Goal: Task Accomplishment & Management: Manage account settings

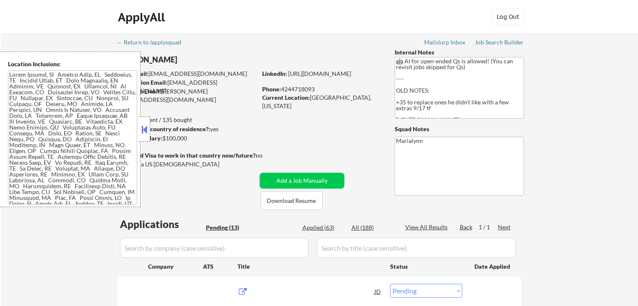
select select ""pending""
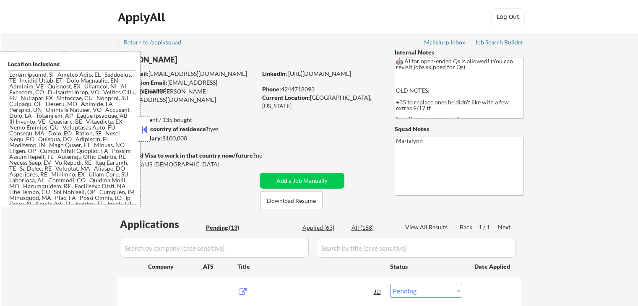
select select ""pending""
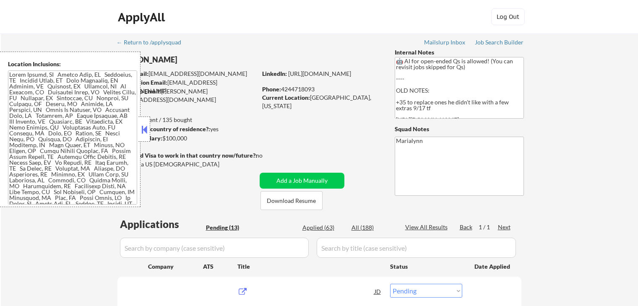
select select ""pending""
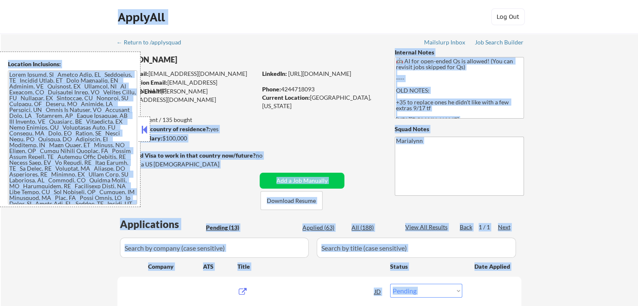
click at [143, 123] on button at bounding box center [144, 129] width 9 height 13
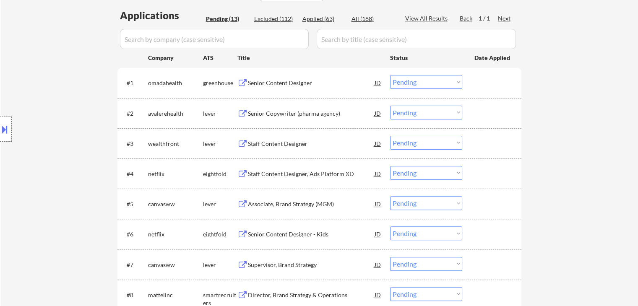
scroll to position [210, 0]
drag, startPoint x: 411, startPoint y: 78, endPoint x: 412, endPoint y: 88, distance: 9.7
click at [411, 78] on select "Choose an option... Pending Applied Excluded (Questions) Excluded (Expired) Exc…" at bounding box center [426, 81] width 72 height 14
click at [390, 74] on select "Choose an option... Pending Applied Excluded (Questions) Excluded (Expired) Exc…" at bounding box center [426, 81] width 72 height 14
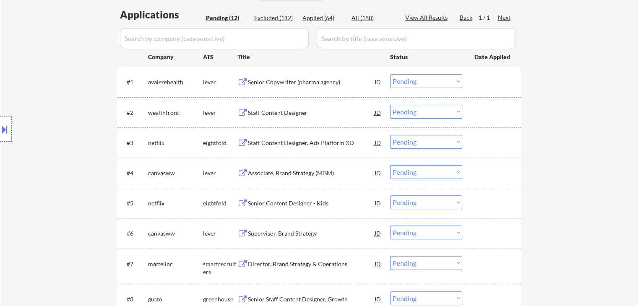
click at [274, 82] on div "Senior Copywriter (pharma agency)" at bounding box center [311, 82] width 127 height 8
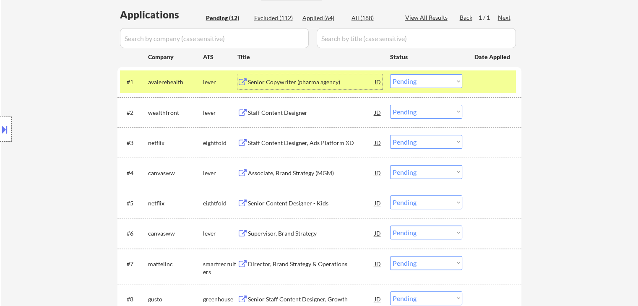
click at [420, 82] on select "Choose an option... Pending Applied Excluded (Questions) Excluded (Expired) Exc…" at bounding box center [426, 81] width 72 height 14
click at [390, 74] on select "Choose an option... Pending Applied Excluded (Questions) Excluded (Expired) Exc…" at bounding box center [426, 81] width 72 height 14
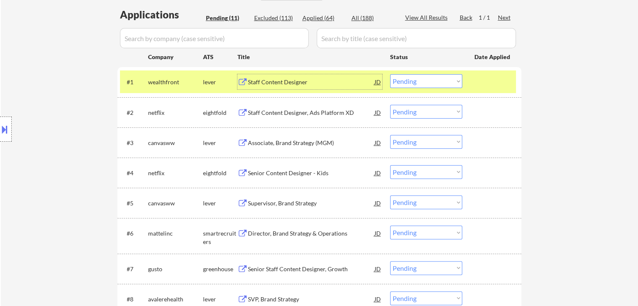
click at [286, 81] on div "Staff Content Designer" at bounding box center [311, 82] width 127 height 8
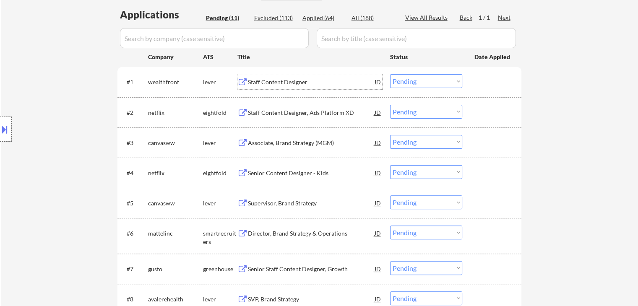
click at [339, 81] on div "Staff Content Designer" at bounding box center [311, 82] width 127 height 8
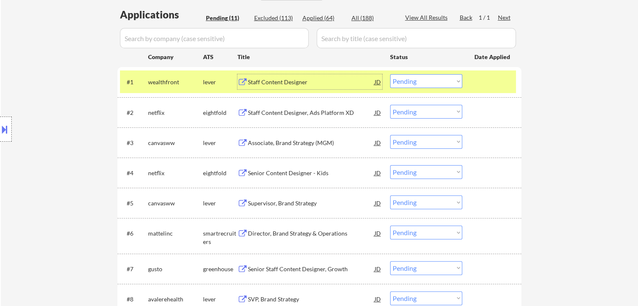
click at [415, 82] on select "Choose an option... Pending Applied Excluded (Questions) Excluded (Expired) Exc…" at bounding box center [426, 81] width 72 height 14
click at [390, 74] on select "Choose an option... Pending Applied Excluded (Questions) Excluded (Expired) Exc…" at bounding box center [426, 81] width 72 height 14
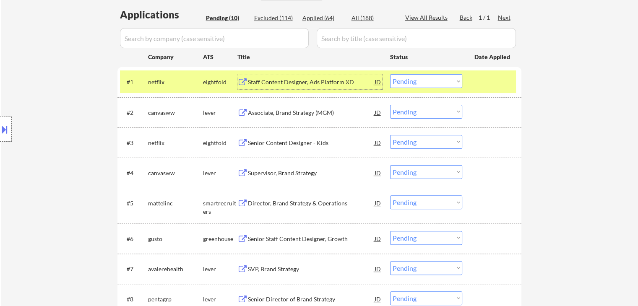
click at [275, 84] on div "Staff Content Designer, Ads Platform XD" at bounding box center [311, 82] width 127 height 8
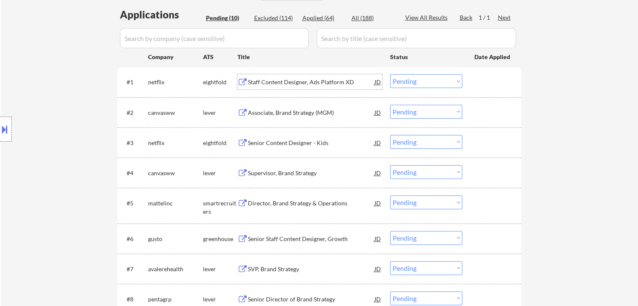
click at [397, 79] on select "Choose an option... Pending Applied Excluded (Questions) Excluded (Expired) Exc…" at bounding box center [426, 81] width 72 height 14
click at [390, 74] on select "Choose an option... Pending Applied Excluded (Questions) Excluded (Expired) Exc…" at bounding box center [426, 81] width 72 height 14
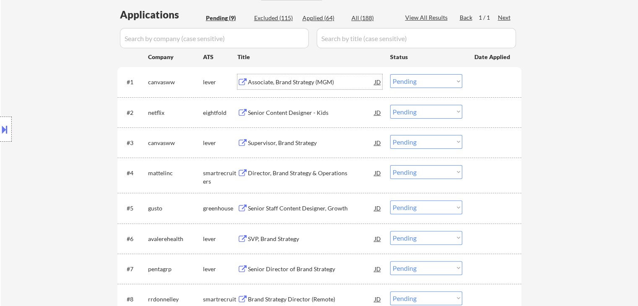
click at [292, 84] on div "Associate, Brand Strategy (MGM)" at bounding box center [311, 82] width 127 height 8
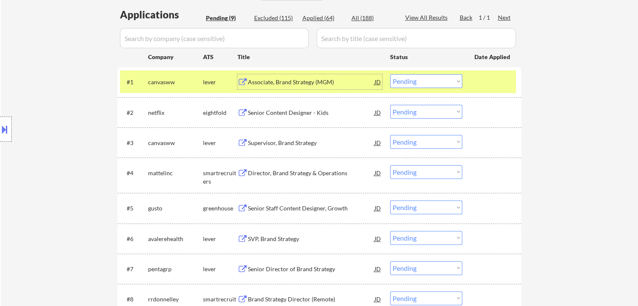
click at [424, 79] on select "Choose an option... Pending Applied Excluded (Questions) Excluded (Expired) Exc…" at bounding box center [426, 81] width 72 height 14
click at [390, 74] on select "Choose an option... Pending Applied Excluded (Questions) Excluded (Expired) Exc…" at bounding box center [426, 81] width 72 height 14
click at [424, 81] on select "Choose an option... Pending Applied Excluded (Questions) Excluded (Expired) Exc…" at bounding box center [426, 81] width 72 height 14
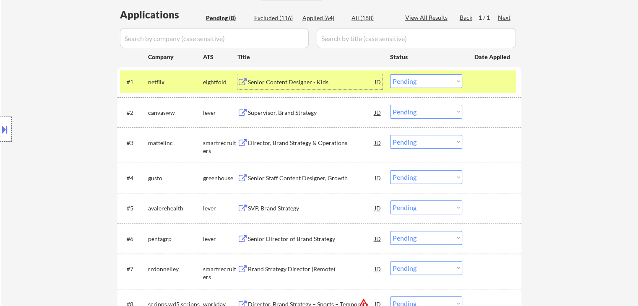
drag, startPoint x: 303, startPoint y: 81, endPoint x: 303, endPoint y: 76, distance: 5.0
click at [303, 79] on div "Senior Content Designer - Kids" at bounding box center [311, 82] width 127 height 8
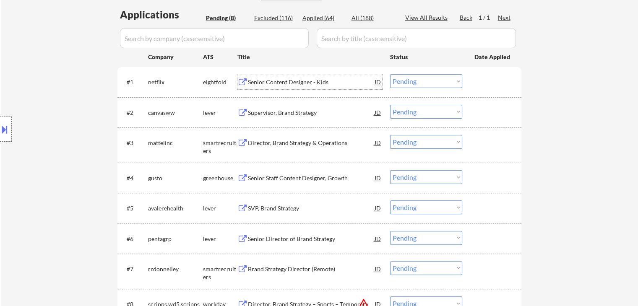
click at [413, 82] on select "Choose an option... Pending Applied Excluded (Questions) Excluded (Expired) Exc…" at bounding box center [426, 81] width 72 height 14
click at [390, 74] on select "Choose an option... Pending Applied Excluded (Questions) Excluded (Expired) Exc…" at bounding box center [426, 81] width 72 height 14
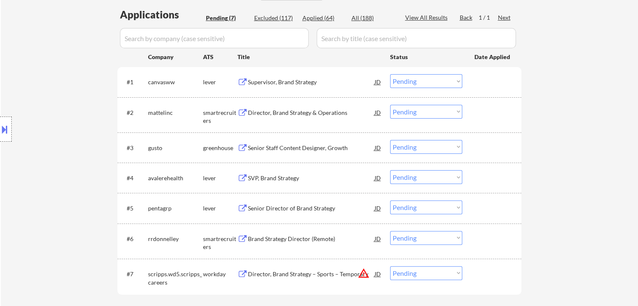
click at [293, 80] on div "Supervisor, Brand Strategy" at bounding box center [311, 82] width 127 height 8
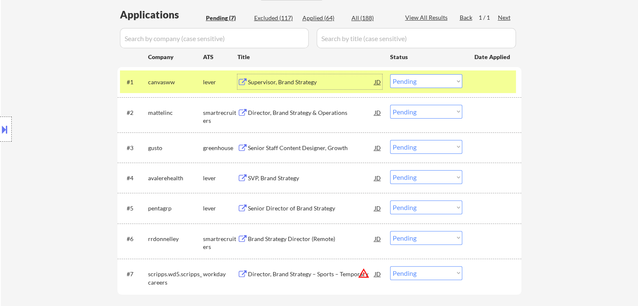
click at [430, 79] on select "Choose an option... Pending Applied Excluded (Questions) Excluded (Expired) Exc…" at bounding box center [426, 81] width 72 height 14
click at [390, 74] on select "Choose an option... Pending Applied Excluded (Questions) Excluded (Expired) Exc…" at bounding box center [426, 81] width 72 height 14
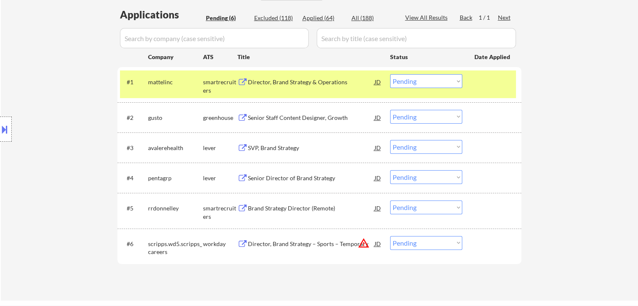
click at [279, 86] on div "Director, Brand Strategy & Operations" at bounding box center [311, 82] width 127 height 8
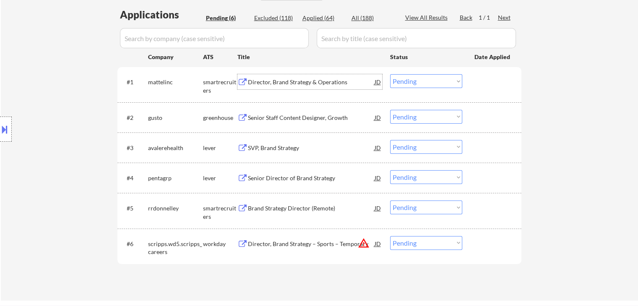
click at [406, 83] on select "Choose an option... Pending Applied Excluded (Questions) Excluded (Expired) Exc…" at bounding box center [426, 81] width 72 height 14
click at [390, 74] on select "Choose an option... Pending Applied Excluded (Questions) Excluded (Expired) Exc…" at bounding box center [426, 81] width 72 height 14
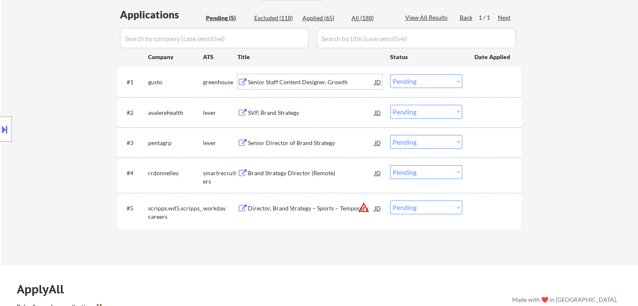
click at [285, 81] on div "Senior Staff Content Designer, Growth" at bounding box center [311, 82] width 127 height 8
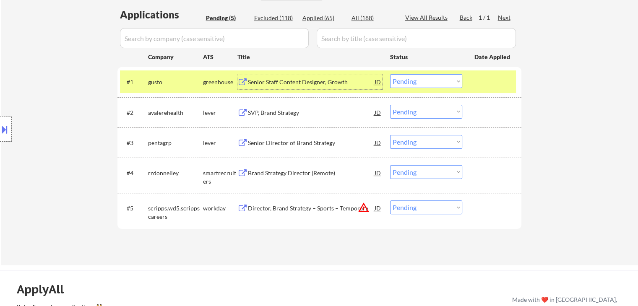
click at [416, 81] on select "Choose an option... Pending Applied Excluded (Questions) Excluded (Expired) Exc…" at bounding box center [426, 81] width 72 height 14
click at [390, 74] on select "Choose an option... Pending Applied Excluded (Questions) Excluded (Expired) Exc…" at bounding box center [426, 81] width 72 height 14
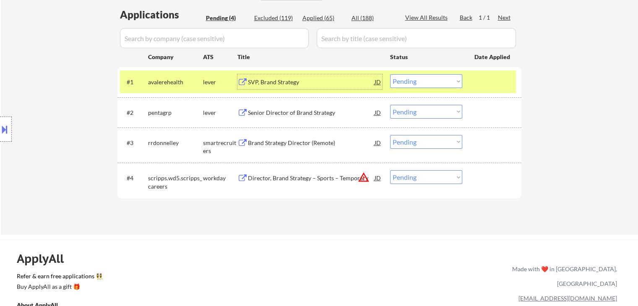
click at [285, 80] on div "SVP, Brand Strategy" at bounding box center [311, 82] width 127 height 8
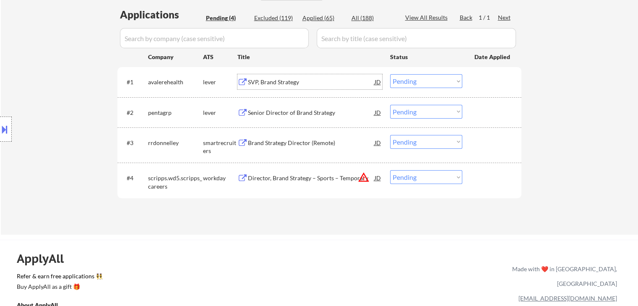
click at [403, 81] on select "Choose an option... Pending Applied Excluded (Questions) Excluded (Expired) Exc…" at bounding box center [426, 81] width 72 height 14
click at [390, 74] on select "Choose an option... Pending Applied Excluded (Questions) Excluded (Expired) Exc…" at bounding box center [426, 81] width 72 height 14
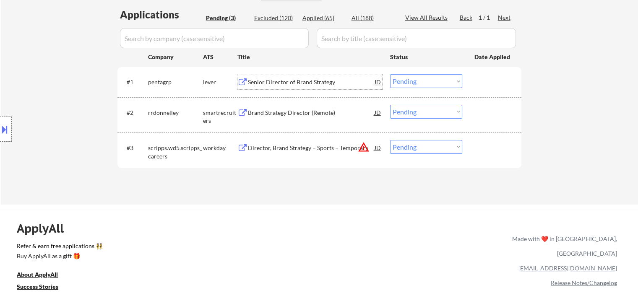
click at [299, 81] on div "Senior Director of Brand Strategy" at bounding box center [311, 82] width 127 height 8
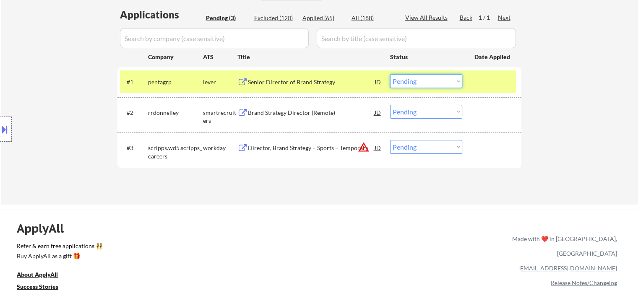
click at [427, 79] on select "Choose an option... Pending Applied Excluded (Questions) Excluded (Expired) Exc…" at bounding box center [426, 81] width 72 height 14
click at [390, 74] on select "Choose an option... Pending Applied Excluded (Questions) Excluded (Expired) Exc…" at bounding box center [426, 81] width 72 height 14
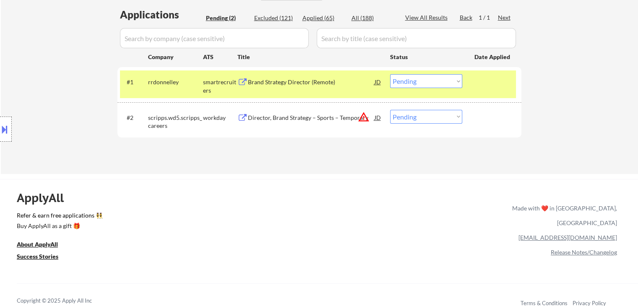
click at [264, 77] on div "Brand Strategy Director (Remote)" at bounding box center [311, 81] width 127 height 15
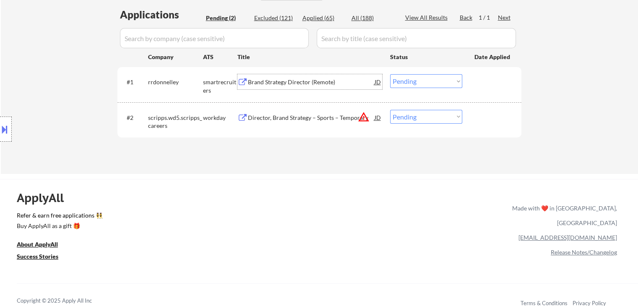
click at [304, 86] on div "Brand Strategy Director (Remote)" at bounding box center [311, 81] width 127 height 15
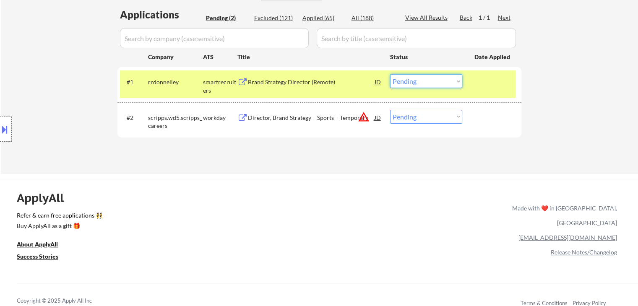
click at [404, 77] on select "Choose an option... Pending Applied Excluded (Questions) Excluded (Expired) Exc…" at bounding box center [426, 81] width 72 height 14
click at [390, 74] on select "Choose an option... Pending Applied Excluded (Questions) Excluded (Expired) Exc…" at bounding box center [426, 81] width 72 height 14
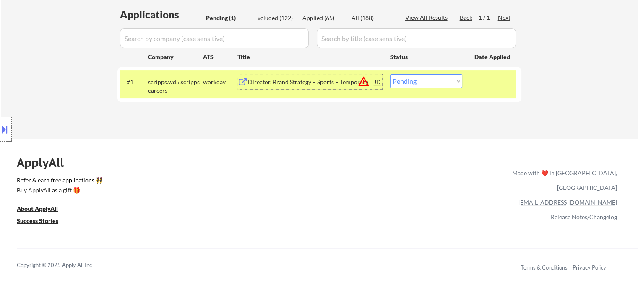
click at [287, 85] on div "Director, Brand Strategy – Sports – Temporary" at bounding box center [311, 82] width 127 height 8
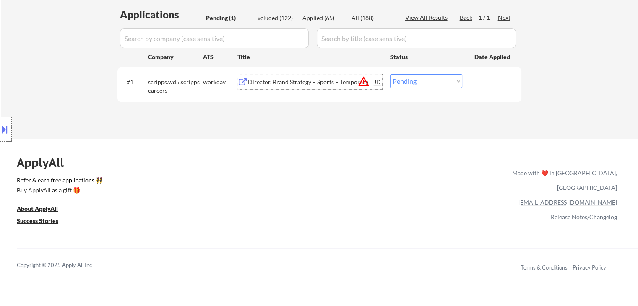
click at [423, 77] on select "Choose an option... Pending Applied Excluded (Questions) Excluded (Expired) Exc…" at bounding box center [426, 81] width 72 height 14
select select ""excluded__expired_""
click at [390, 74] on select "Choose an option... Pending Applied Excluded (Questions) Excluded (Expired) Exc…" at bounding box center [426, 81] width 72 height 14
select select ""excluded__expired_""
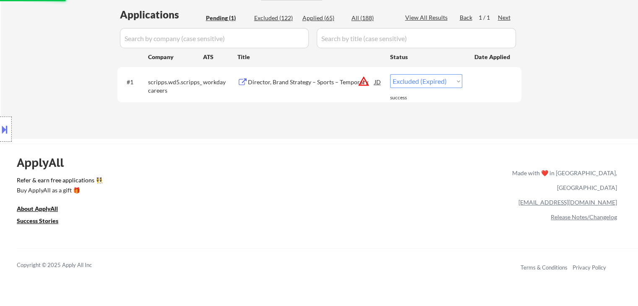
select select ""excluded__expired_""
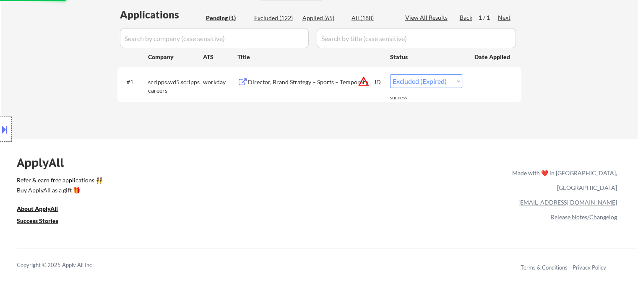
select select ""excluded__expired_""
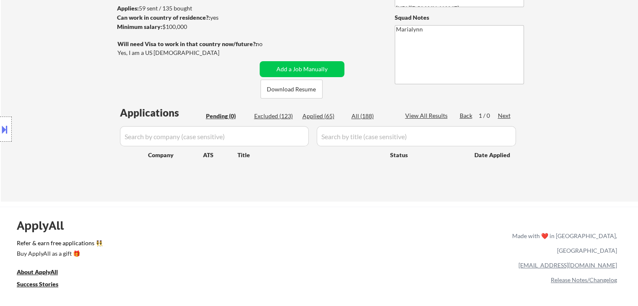
scroll to position [126, 0]
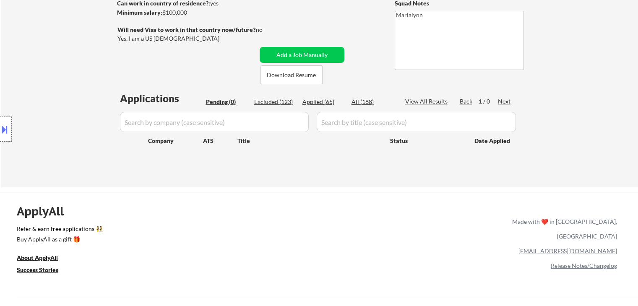
click at [321, 103] on div "Applied (65)" at bounding box center [324, 102] width 42 height 8
click at [325, 99] on div "Applied (65)" at bounding box center [324, 102] width 42 height 8
select select ""applied""
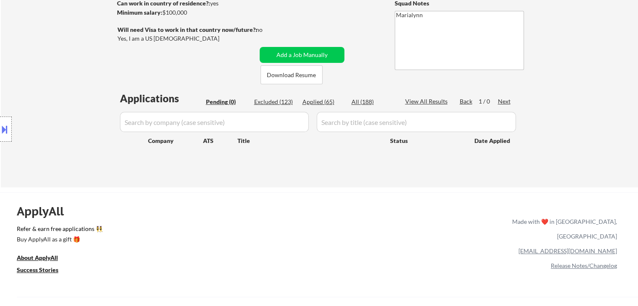
select select ""applied""
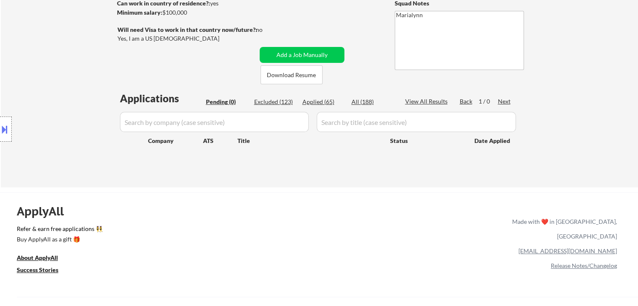
select select ""applied""
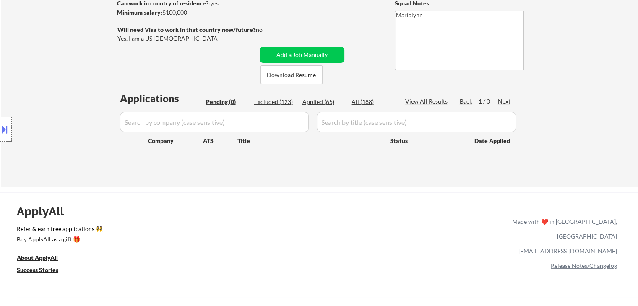
select select ""applied""
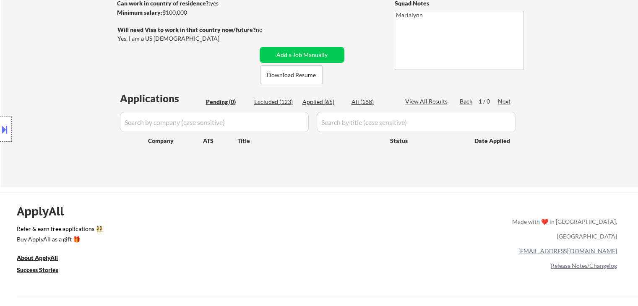
select select ""applied""
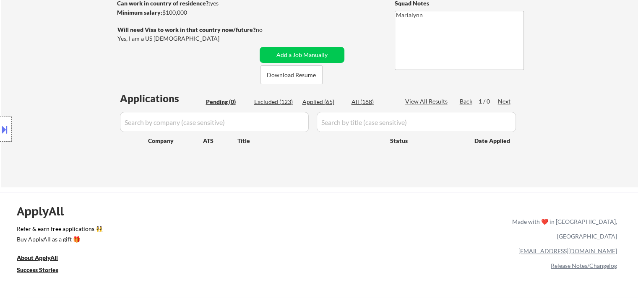
select select ""applied""
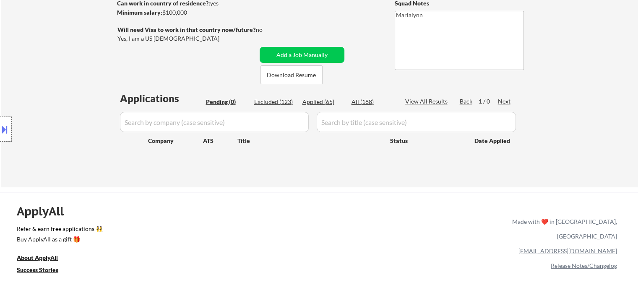
select select ""applied""
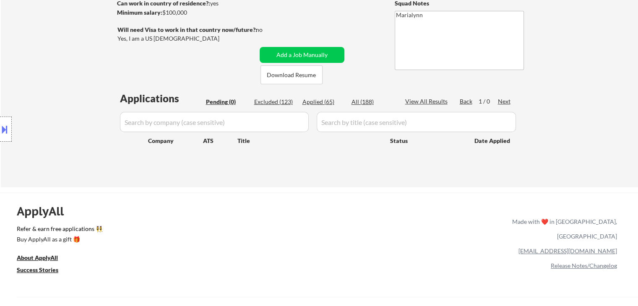
select select ""applied""
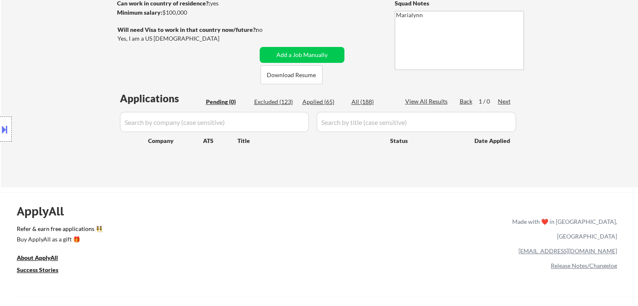
select select ""applied""
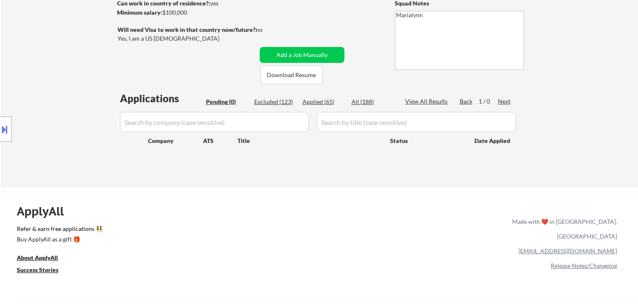
select select ""applied""
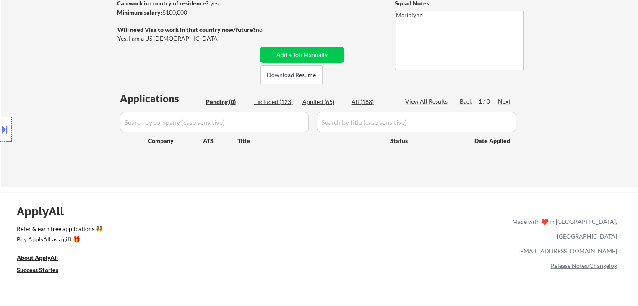
select select ""applied""
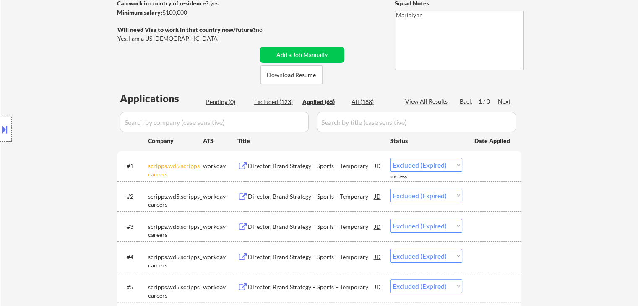
select select ""applied""
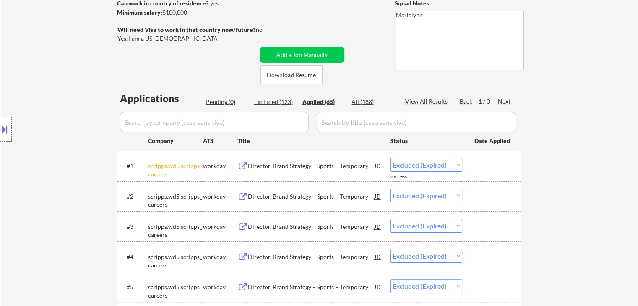
select select ""applied""
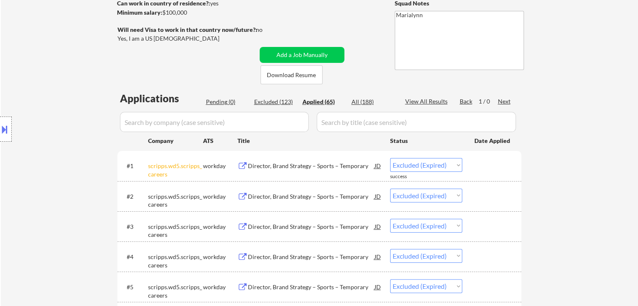
select select ""applied""
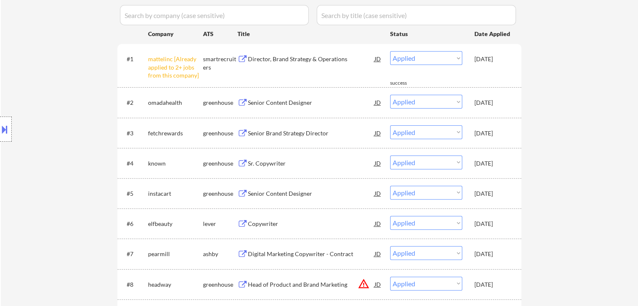
scroll to position [252, 0]
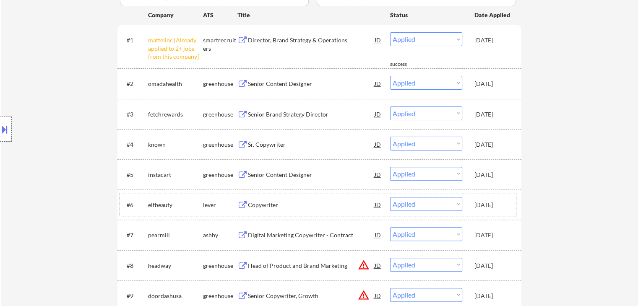
click at [498, 198] on div "Sep 22, 2025" at bounding box center [493, 204] width 37 height 15
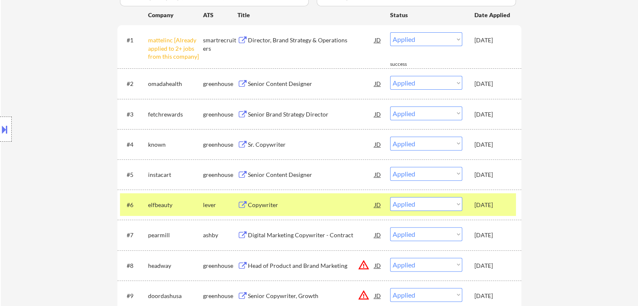
scroll to position [168, 0]
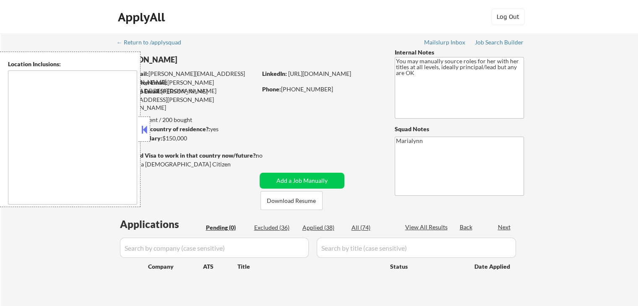
type textarea "Arlington, VA Alexandria, VA Falls Church, VA Bethesda, MD Silver Spring, MD Hy…"
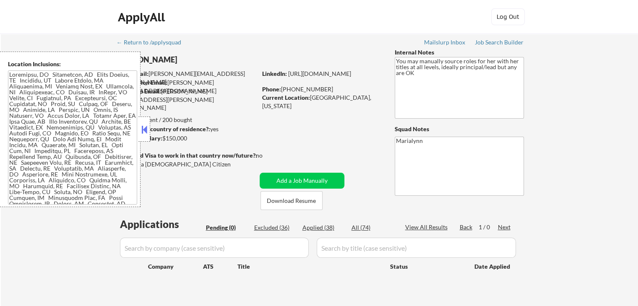
click at [144, 127] on button at bounding box center [144, 129] width 9 height 13
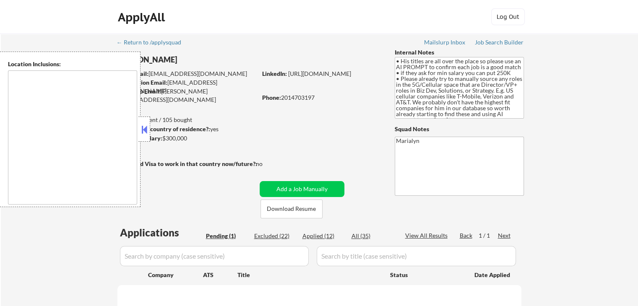
type textarea "Paramus, NJ Ridgewood, NJ Hackensack, NJ Teaneck, NJ Fair Lawn, NJ Oradell, NJ …"
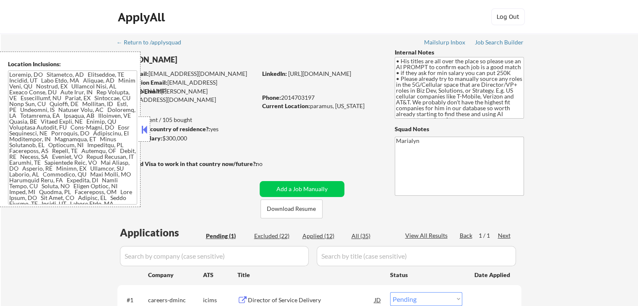
click at [148, 128] on button at bounding box center [144, 129] width 9 height 13
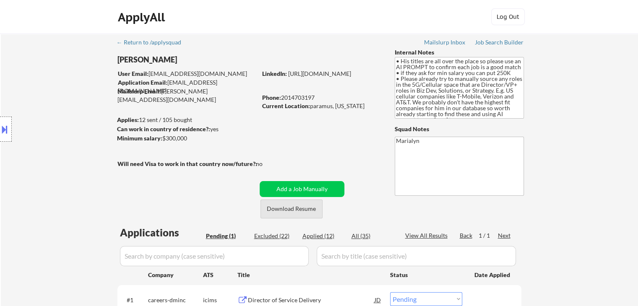
scroll to position [42, 0]
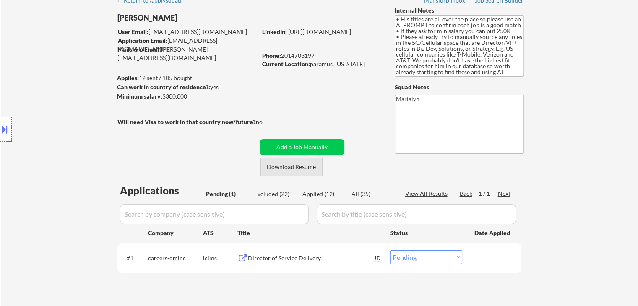
click at [295, 167] on button "Download Resume" at bounding box center [292, 167] width 62 height 19
click at [300, 164] on button "Download Resume" at bounding box center [292, 167] width 62 height 19
click at [264, 261] on div "Director of Service Delivery" at bounding box center [311, 258] width 127 height 8
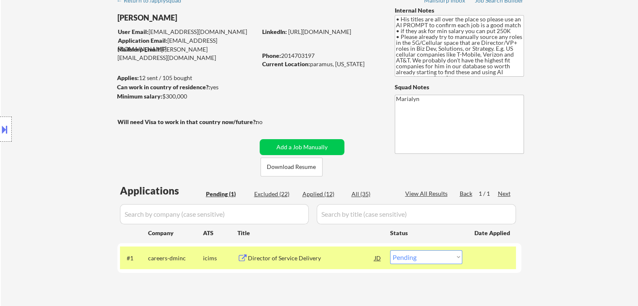
drag, startPoint x: 284, startPoint y: 57, endPoint x: 318, endPoint y: 56, distance: 34.4
click at [318, 56] on div "Phone: 2014703197" at bounding box center [321, 56] width 119 height 8
copy div "2014703197"
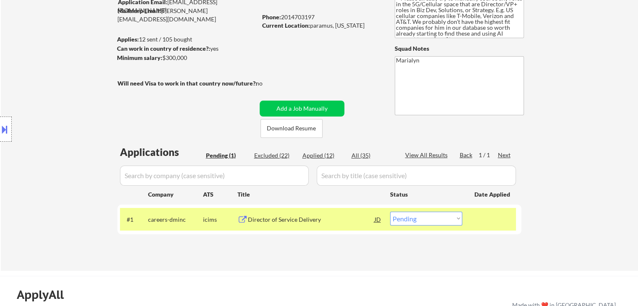
scroll to position [126, 0]
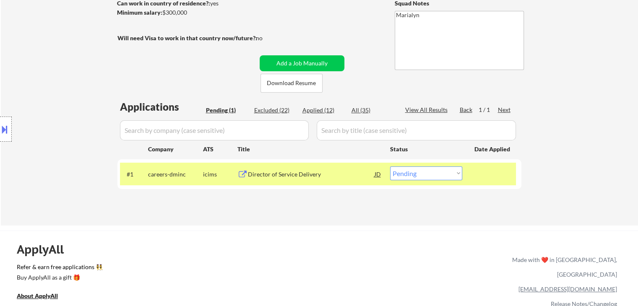
click at [411, 177] on select "Choose an option... Pending Applied Excluded (Questions) Excluded (Expired) Exc…" at bounding box center [426, 174] width 72 height 14
select select ""applied""
click at [390, 167] on select "Choose an option... Pending Applied Excluded (Questions) Excluded (Expired) Exc…" at bounding box center [426, 174] width 72 height 14
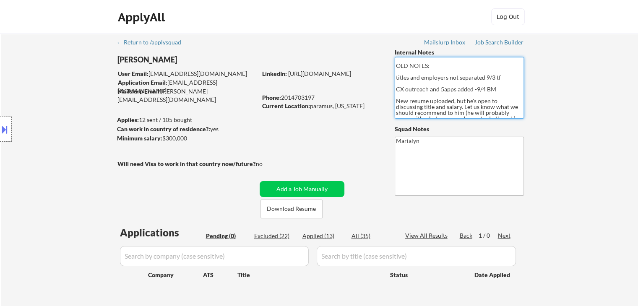
scroll to position [57, 0]
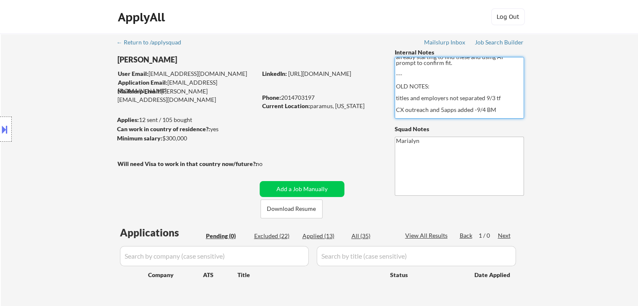
drag, startPoint x: 400, startPoint y: 69, endPoint x: 501, endPoint y: 70, distance: 100.7
click at [501, 70] on textarea "• His titles are all over the place so please use an AI PROMPT to confirm each …" at bounding box center [459, 88] width 129 height 62
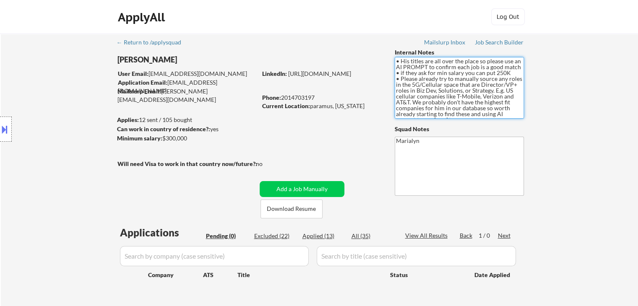
scroll to position [0, 0]
click at [465, 150] on textarea "Marialyn" at bounding box center [459, 166] width 129 height 59
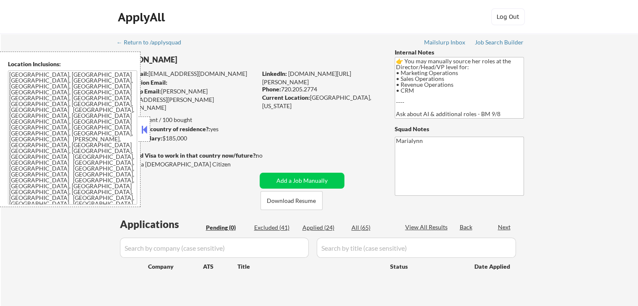
click at [140, 133] on button at bounding box center [144, 129] width 9 height 13
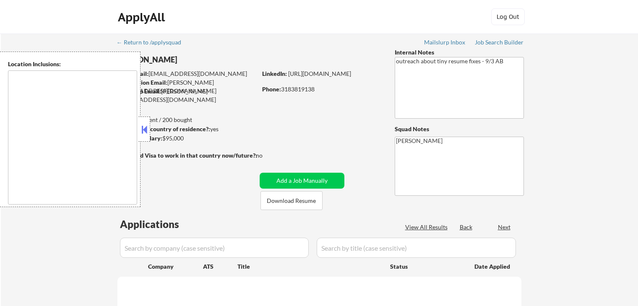
select select ""pending""
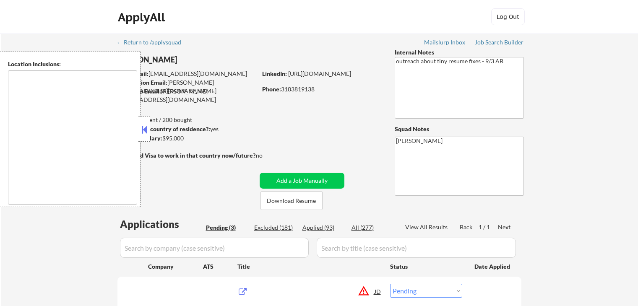
type textarea "[GEOGRAPHIC_DATA], [GEOGRAPHIC_DATA], [GEOGRAPHIC_DATA], [GEOGRAPHIC_DATA], [GE…"
